Goal: Find specific page/section: Find specific page/section

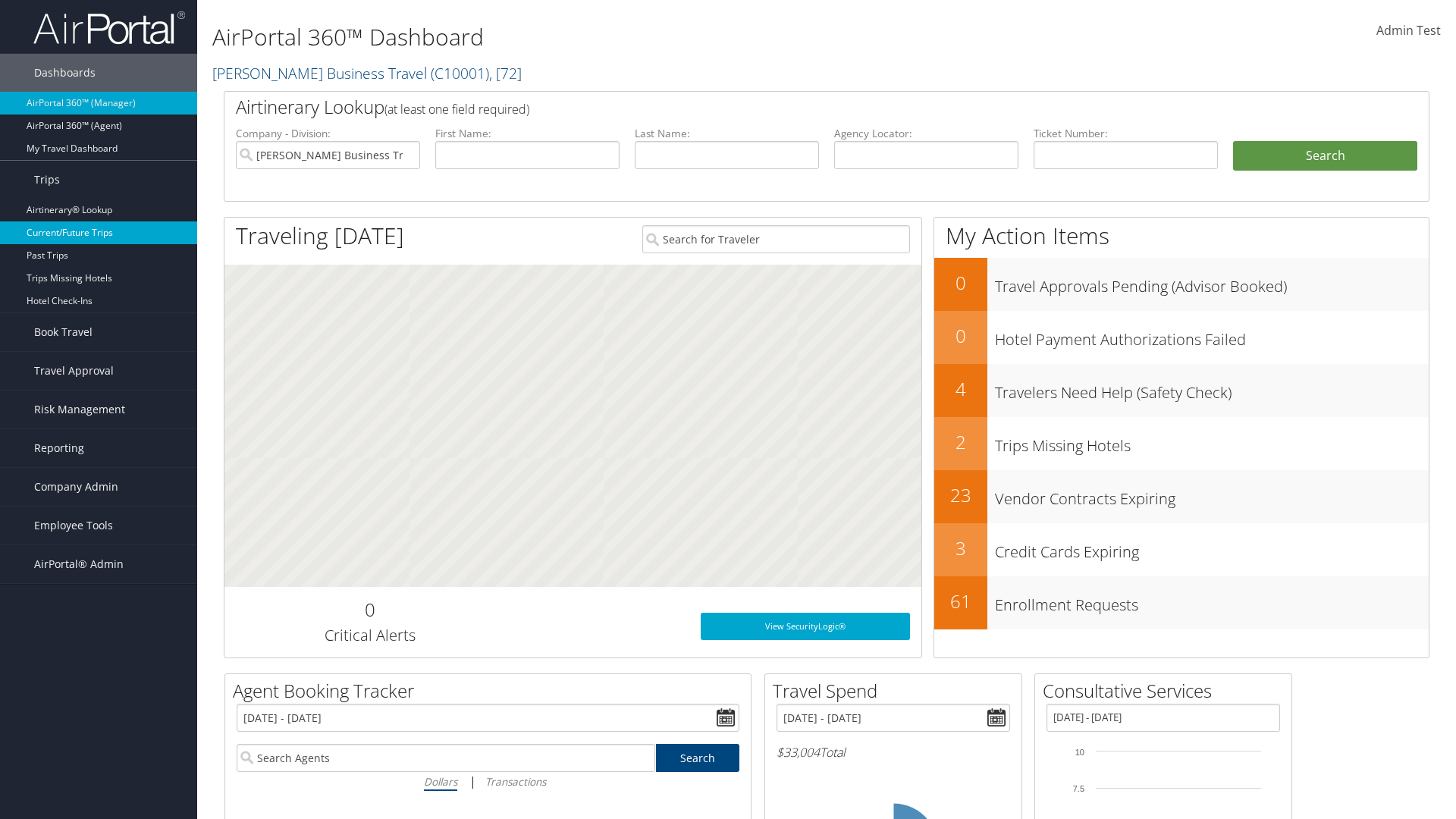
click at [99, 233] on link "Current/Future Trips" at bounding box center [99, 233] width 197 height 22
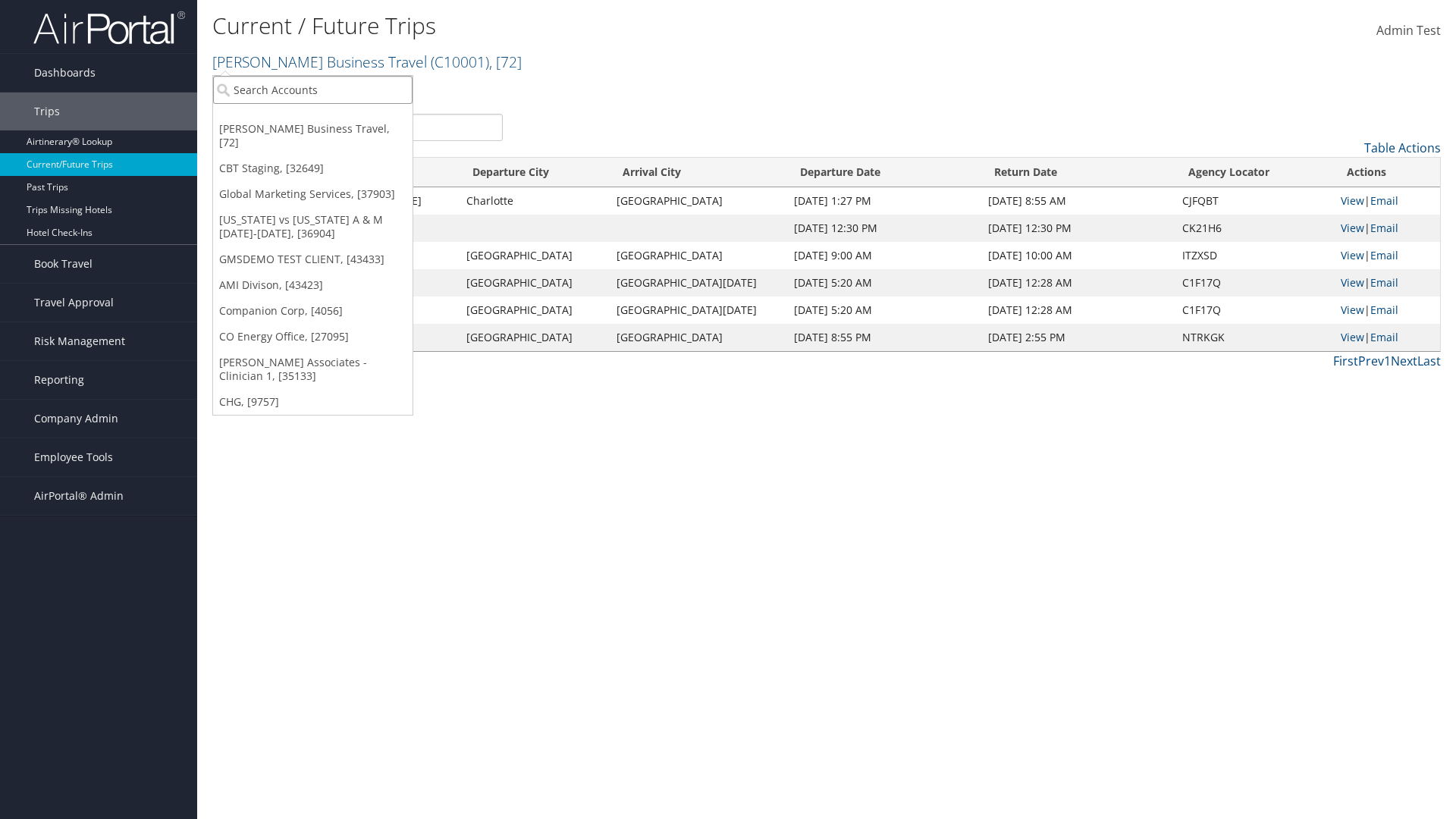
click at [312, 90] on input "search" at bounding box center [313, 90] width 200 height 28
type input "[PERSON_NAME] Business Travel"
click at [334, 118] on div "[PERSON_NAME] Business Travel (C10001), [72]" at bounding box center [334, 118] width 259 height 14
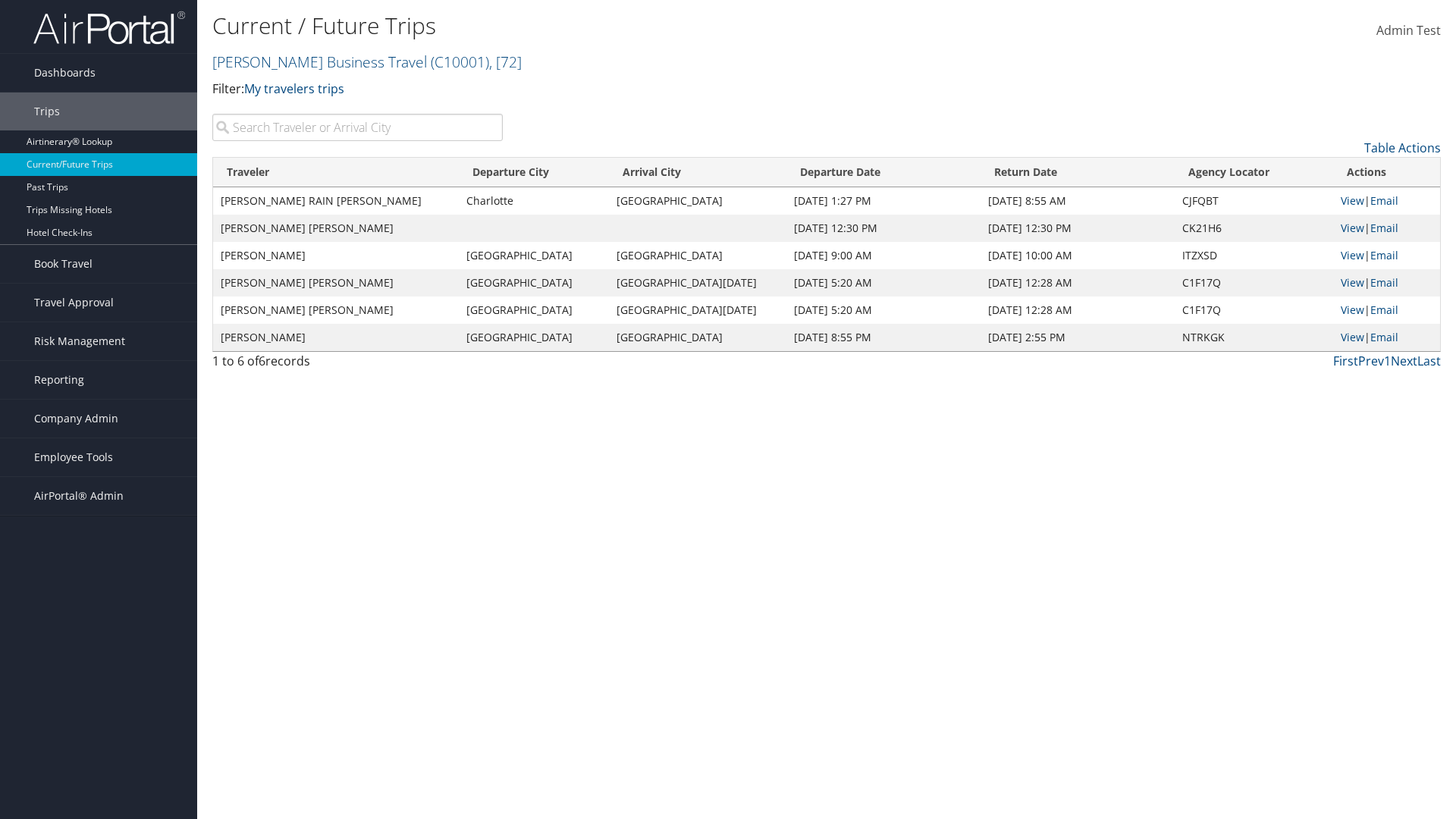
click at [357, 127] on input "search" at bounding box center [358, 128] width 291 height 28
type input "TATUM"
